Goal: Task Accomplishment & Management: Complete application form

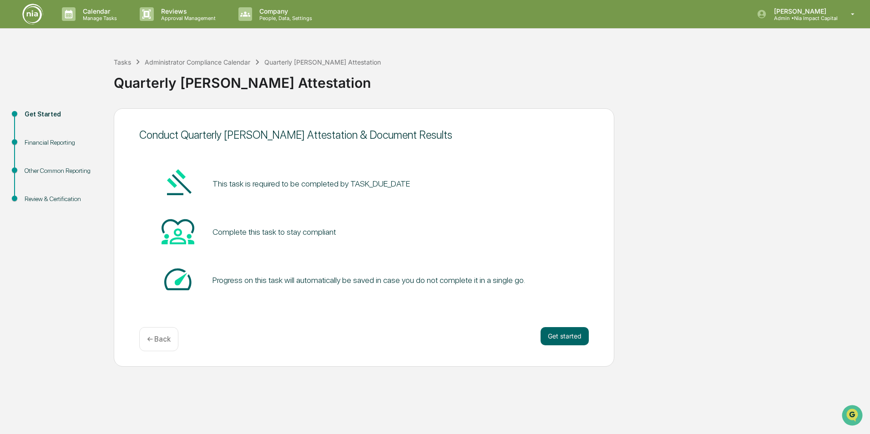
click at [368, 183] on pre "This task is required to be completed by TASK_DUE_DATE" at bounding box center [310, 183] width 197 height 12
click at [556, 334] on button "Get started" at bounding box center [564, 336] width 48 height 18
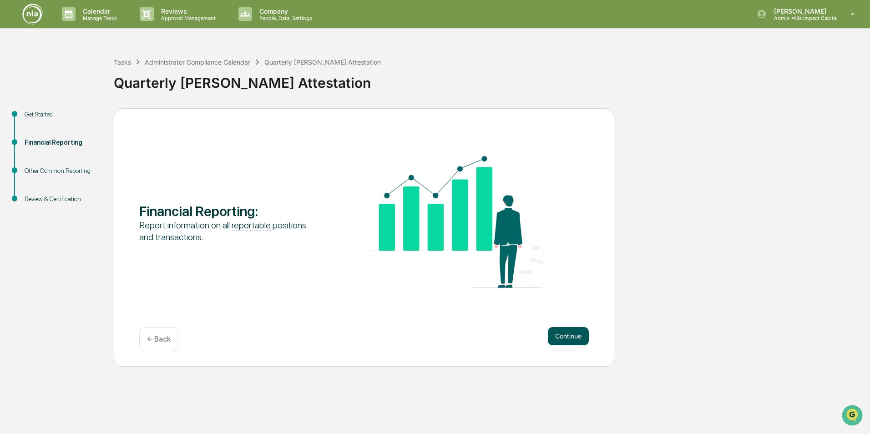
click at [559, 330] on button "Continue" at bounding box center [568, 336] width 41 height 18
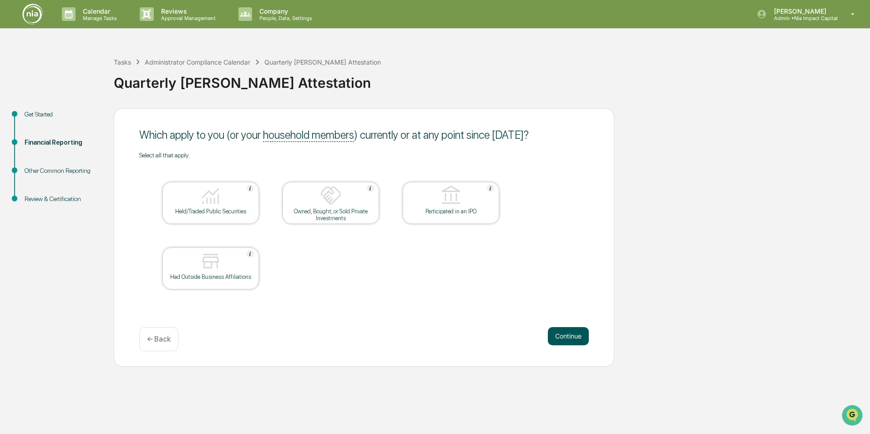
click at [574, 332] on button "Continue" at bounding box center [568, 336] width 41 height 18
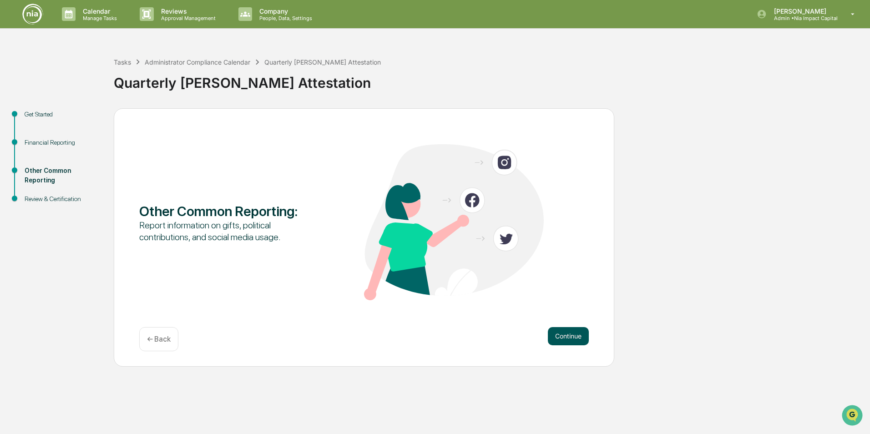
click at [559, 335] on button "Continue" at bounding box center [568, 336] width 41 height 18
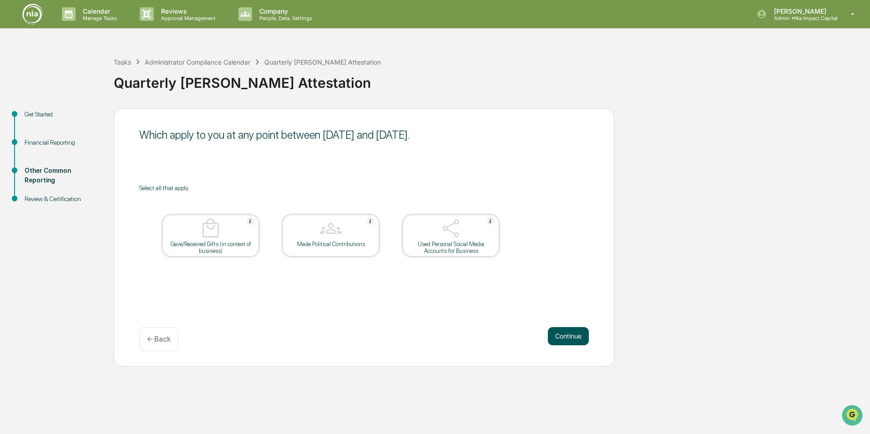
click at [576, 328] on button "Continue" at bounding box center [568, 336] width 41 height 18
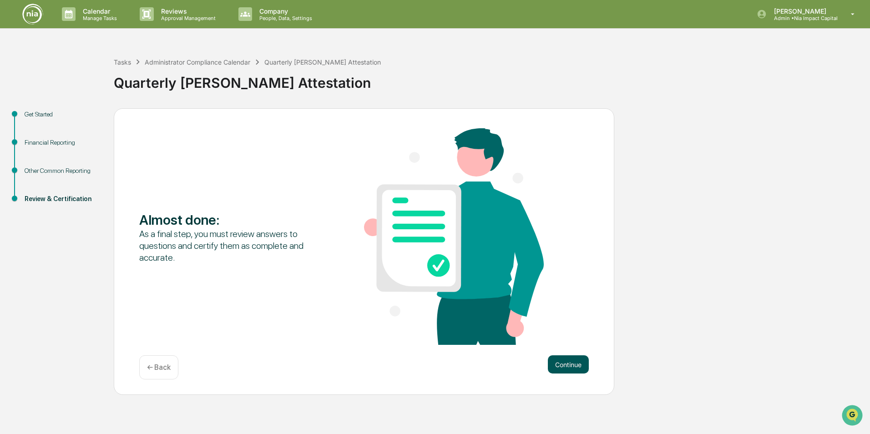
click at [570, 356] on button "Continue" at bounding box center [568, 364] width 41 height 18
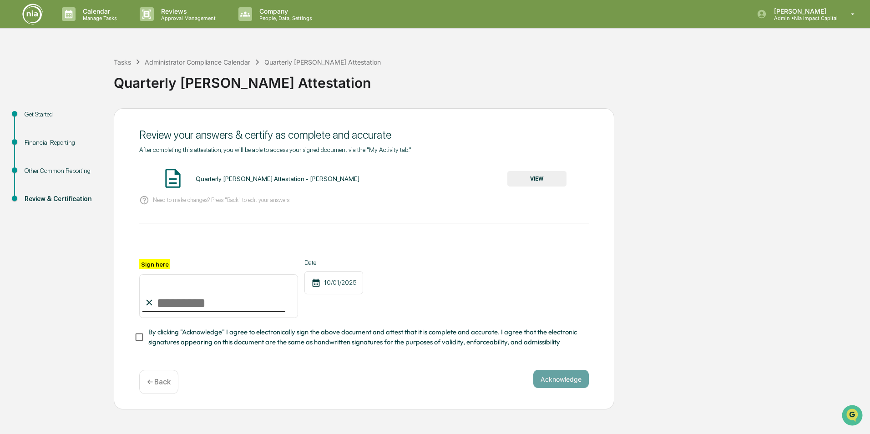
click at [203, 305] on input "Sign here" at bounding box center [218, 296] width 159 height 44
type input "**********"
click at [675, 237] on div "**********" at bounding box center [435, 259] width 861 height 302
click at [564, 377] on button "Acknowledge" at bounding box center [560, 379] width 55 height 18
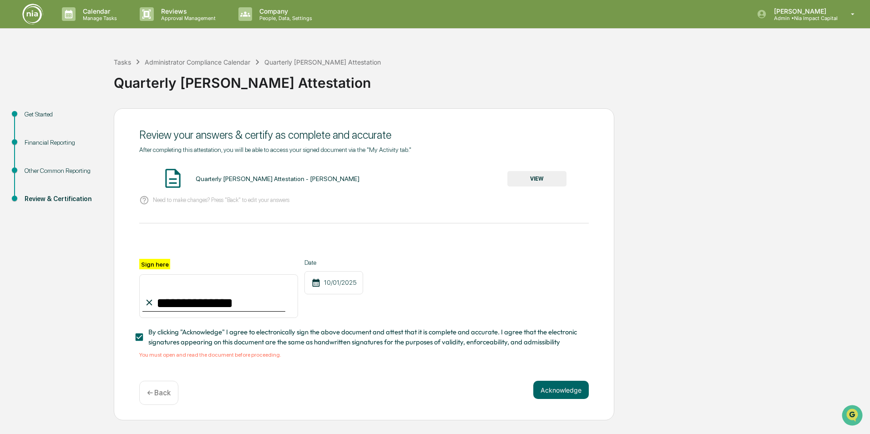
click at [526, 177] on button "VIEW" at bounding box center [536, 178] width 59 height 15
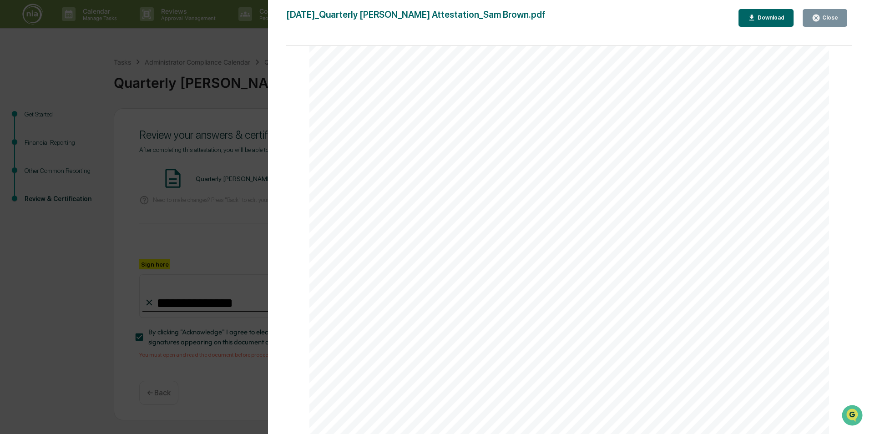
scroll to position [1898, 0]
click at [823, 21] on div "Close" at bounding box center [825, 18] width 26 height 9
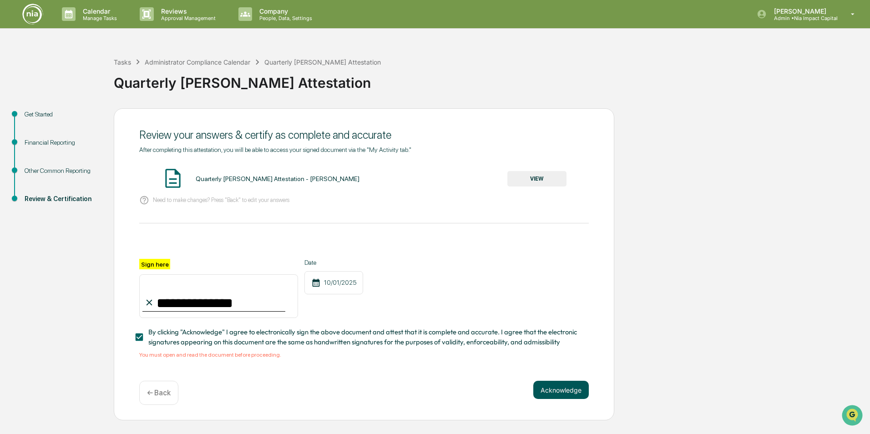
click at [538, 393] on button "Acknowledge" at bounding box center [560, 390] width 55 height 18
